Goal: Find specific page/section: Find specific page/section

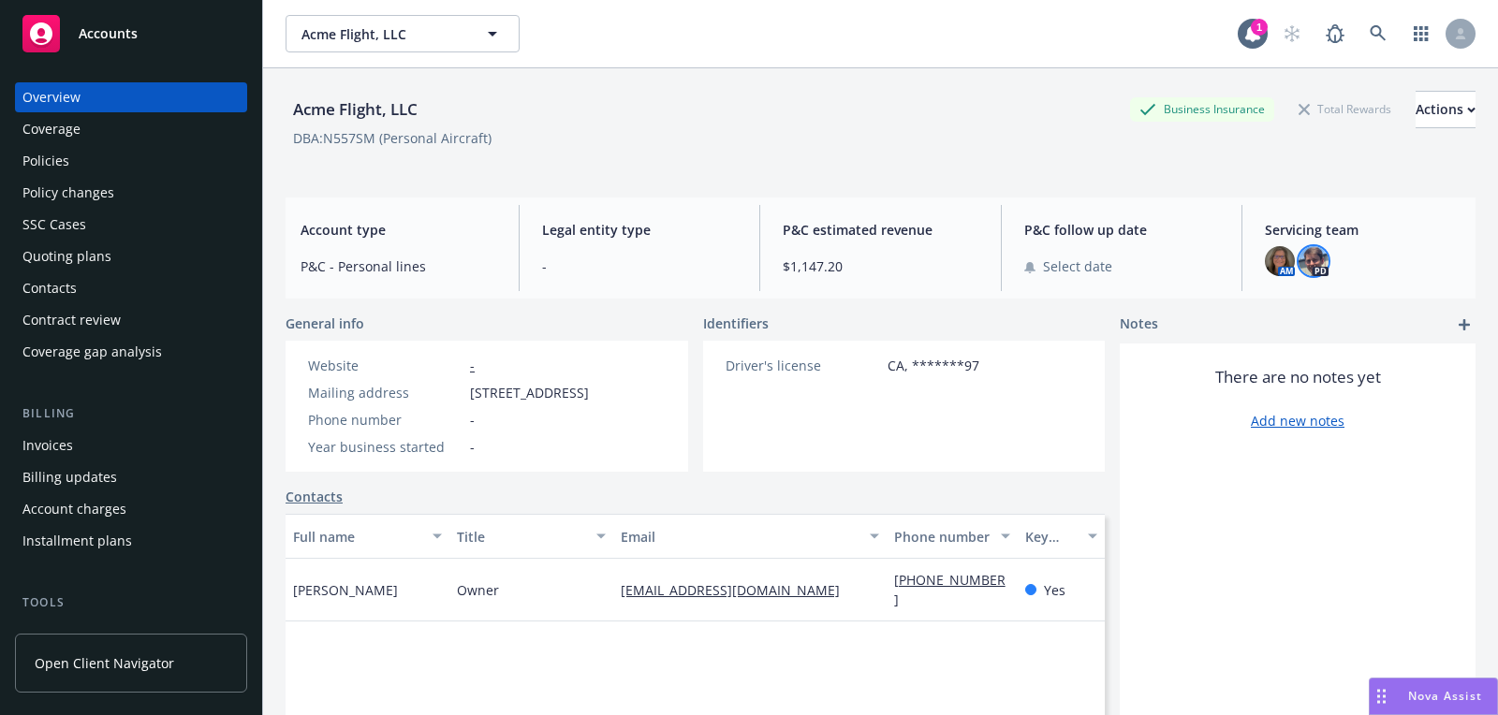
click at [1313, 269] on img at bounding box center [1313, 261] width 30 height 30
click at [1266, 255] on img at bounding box center [1280, 261] width 30 height 30
click at [912, 99] on div "Acme Flight, LLC Business Insurance Total Rewards Actions" at bounding box center [880, 109] width 1190 height 37
click at [1373, 28] on icon at bounding box center [1377, 33] width 17 height 17
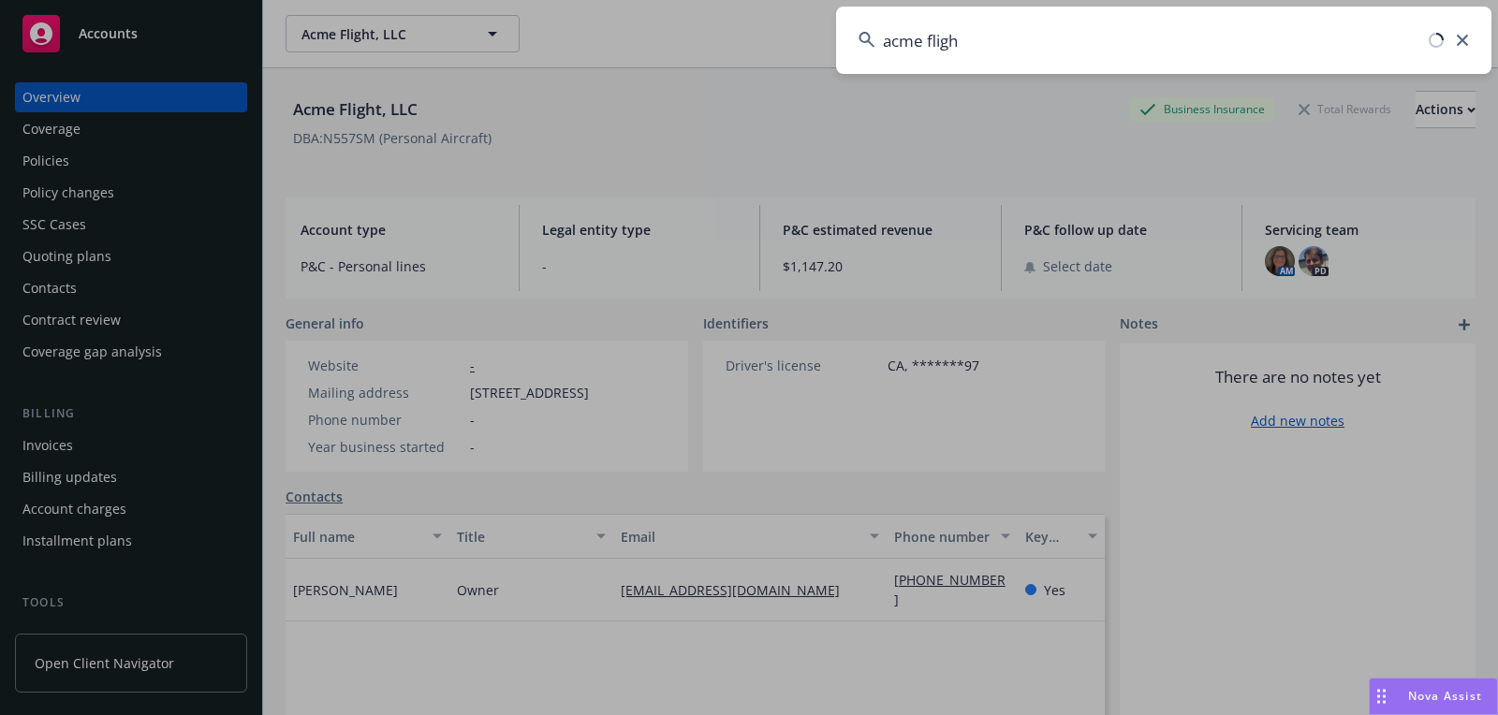
type input "acme flight"
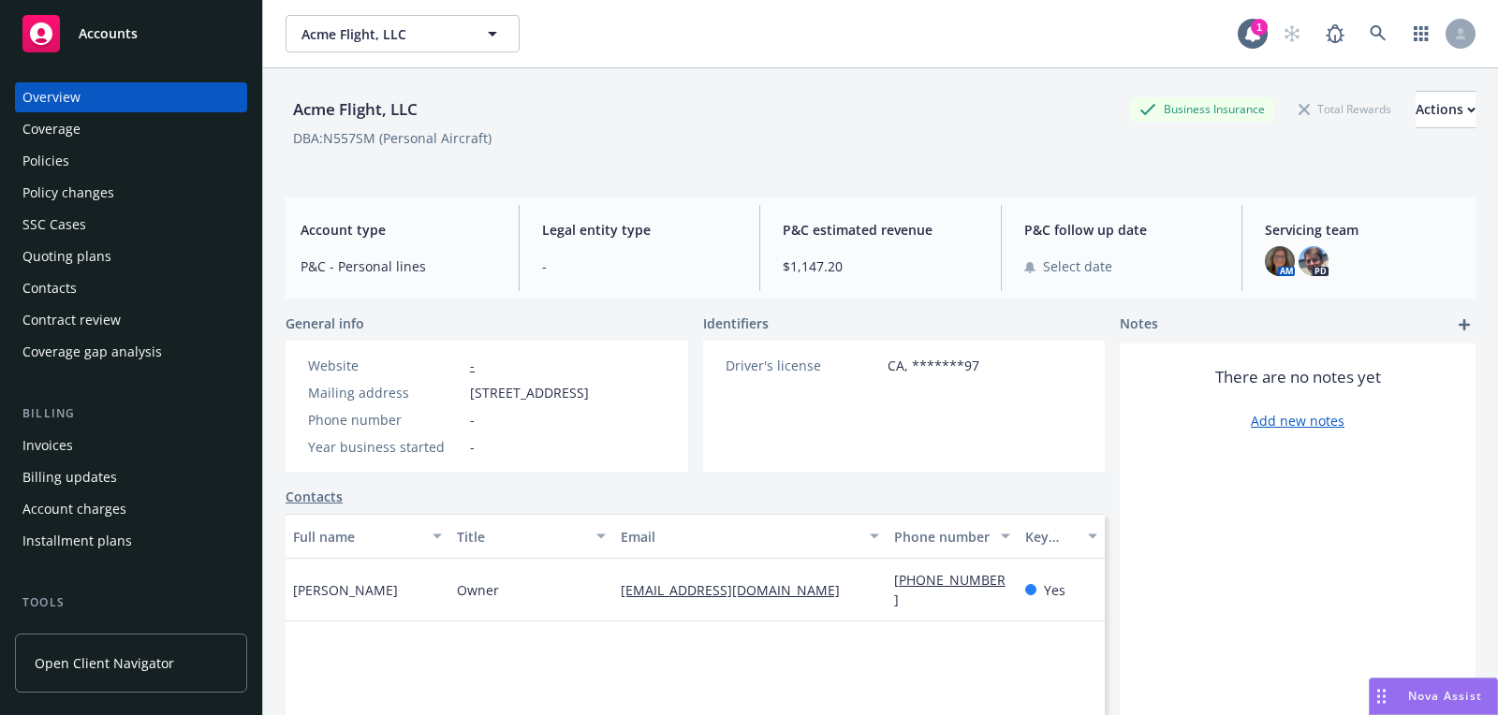
drag, startPoint x: 663, startPoint y: 158, endPoint x: 762, endPoint y: 180, distance: 101.5
click at [762, 180] on div "Acme Flight, LLC Business Insurance Total Rewards Actions DBA: N557SM (Personal…" at bounding box center [880, 125] width 1190 height 114
drag, startPoint x: 492, startPoint y: 272, endPoint x: 436, endPoint y: 291, distance: 59.2
click at [436, 291] on div "Account type P&C - Personal lines Legal entity type - P&C estimated revenue $1,…" at bounding box center [880, 248] width 1190 height 101
